Goal: Navigation & Orientation: Find specific page/section

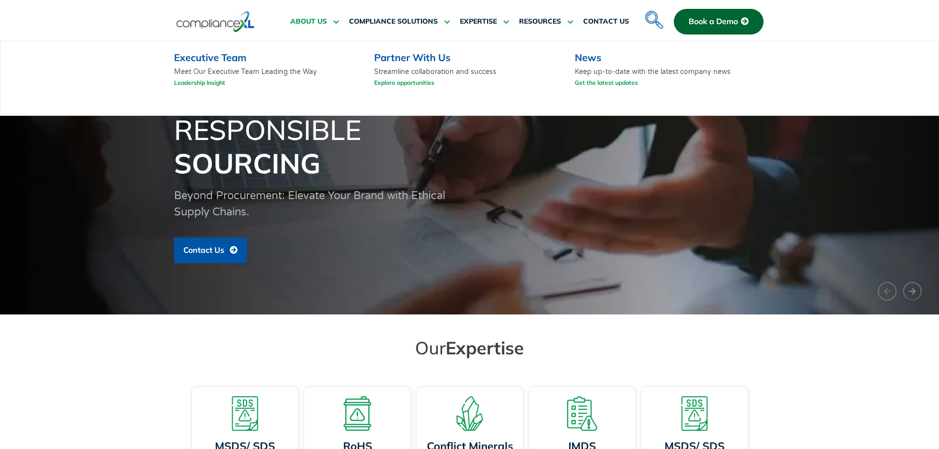
click at [304, 15] on link "ABOUT US" at bounding box center [314, 22] width 49 height 24
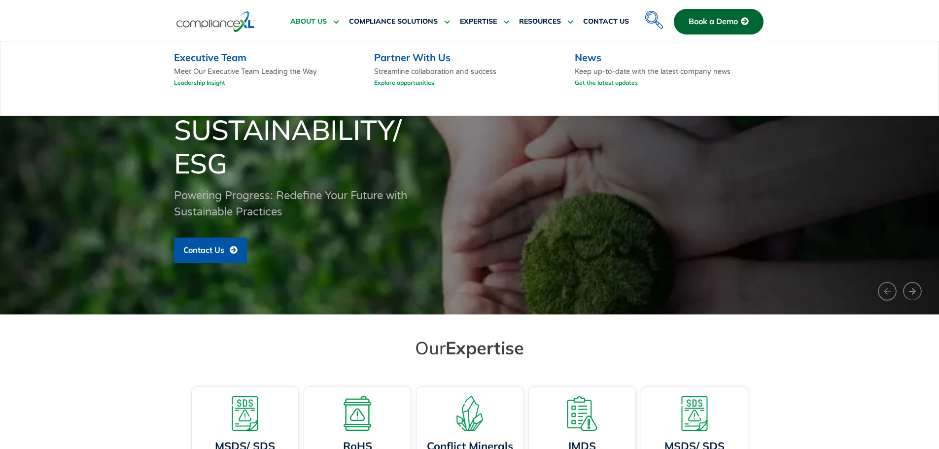
click at [336, 21] on icon at bounding box center [334, 21] width 9 height 7
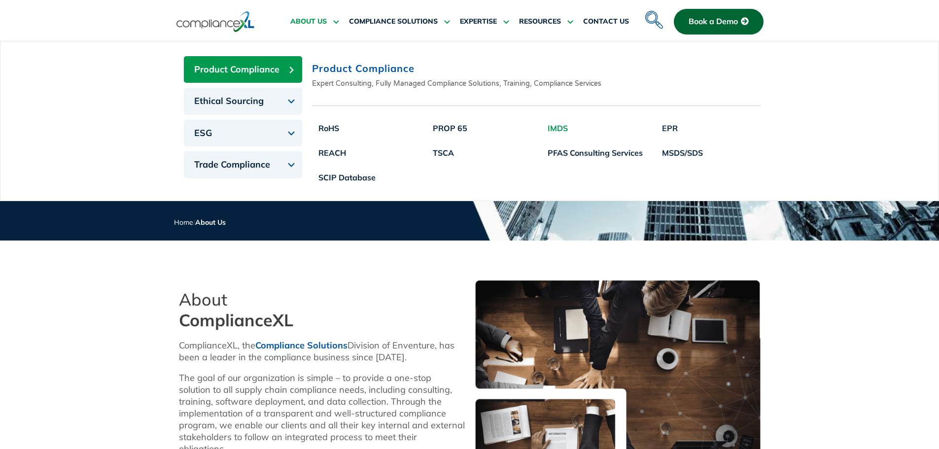
click at [558, 125] on link "IMDS" at bounding box center [595, 128] width 108 height 25
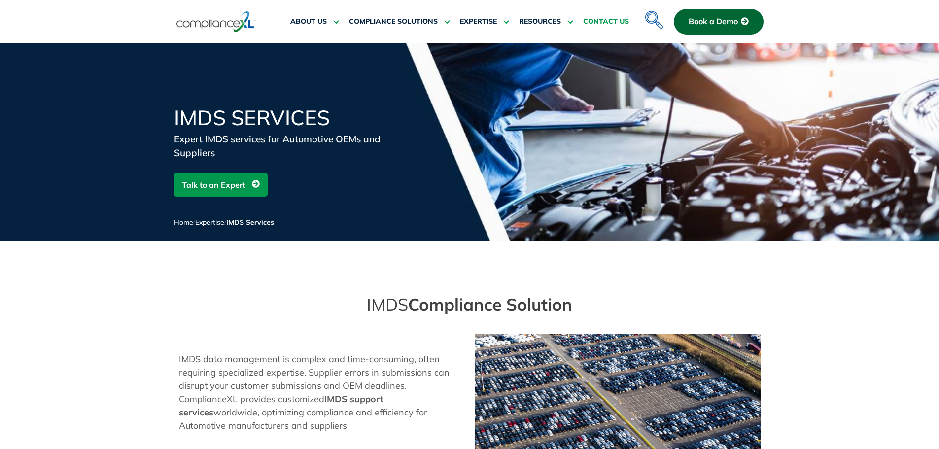
click at [608, 23] on span "CONTACT US" at bounding box center [606, 21] width 46 height 9
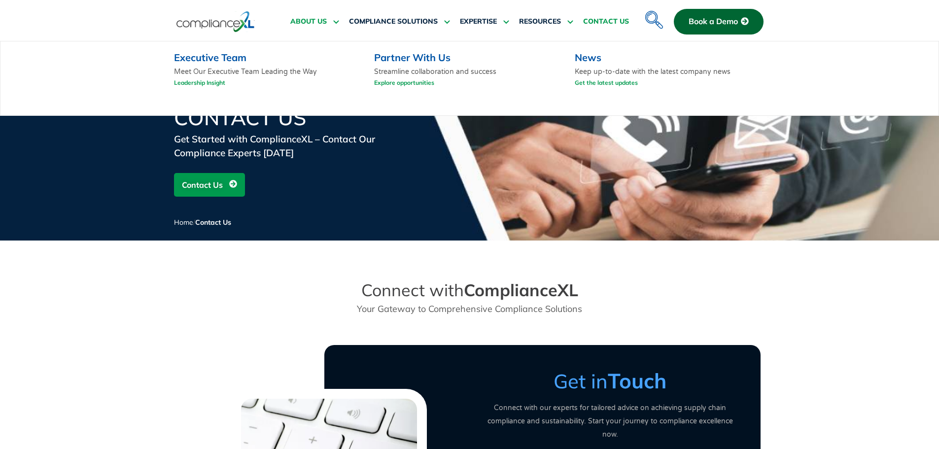
click at [298, 22] on span "ABOUT US" at bounding box center [308, 21] width 36 height 9
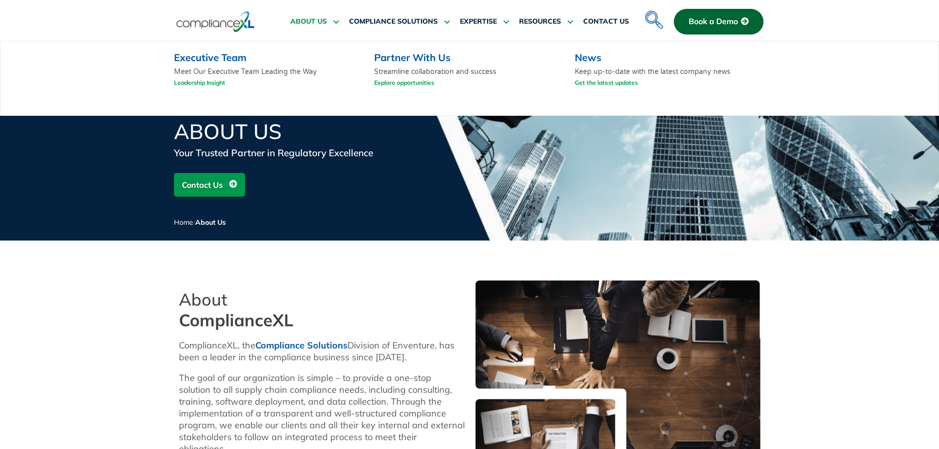
click at [310, 19] on span "ABOUT US" at bounding box center [308, 21] width 36 height 9
